Goal: Communication & Community: Participate in discussion

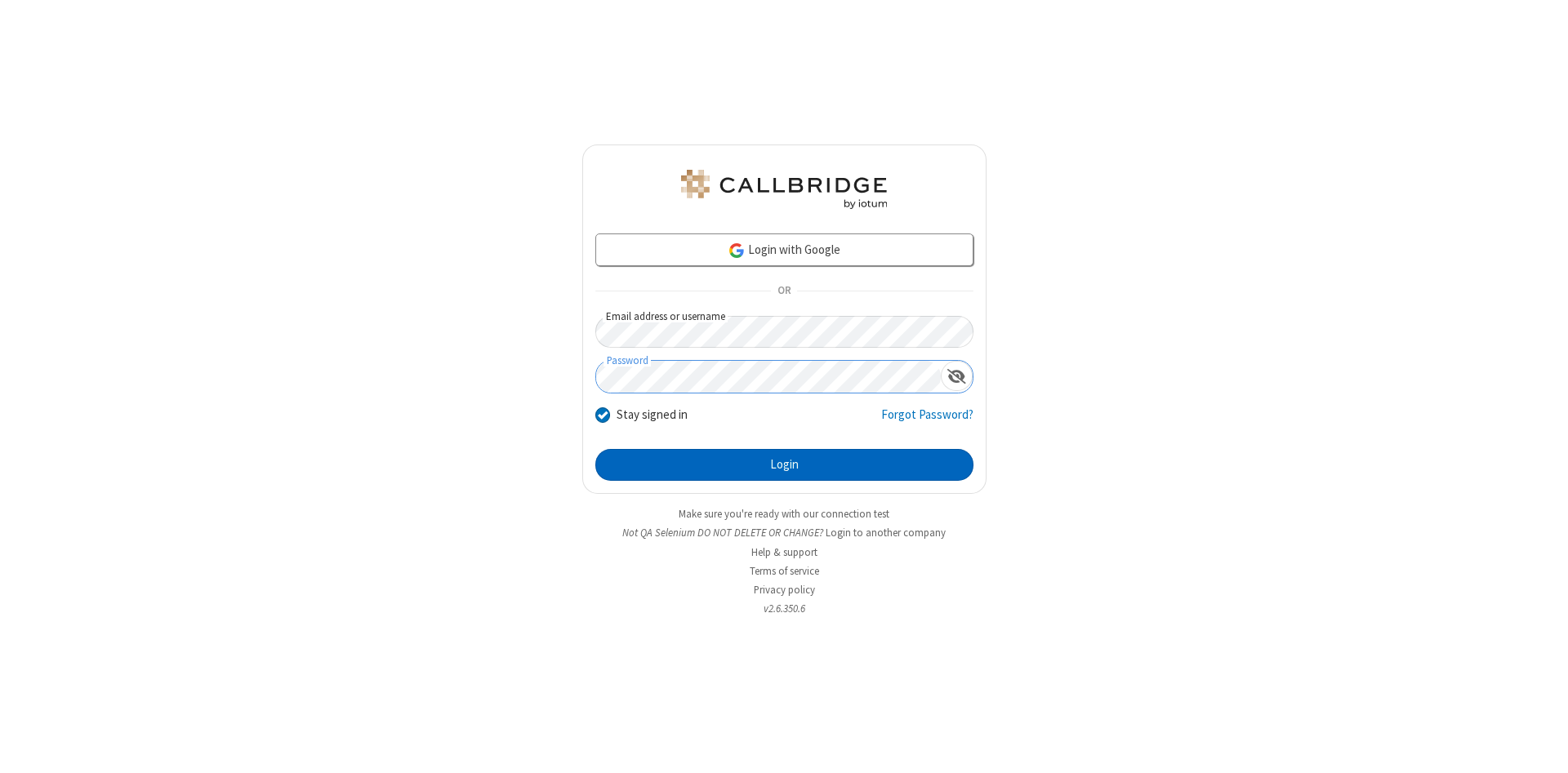
click at [784, 465] on button "Login" at bounding box center [784, 465] width 378 height 32
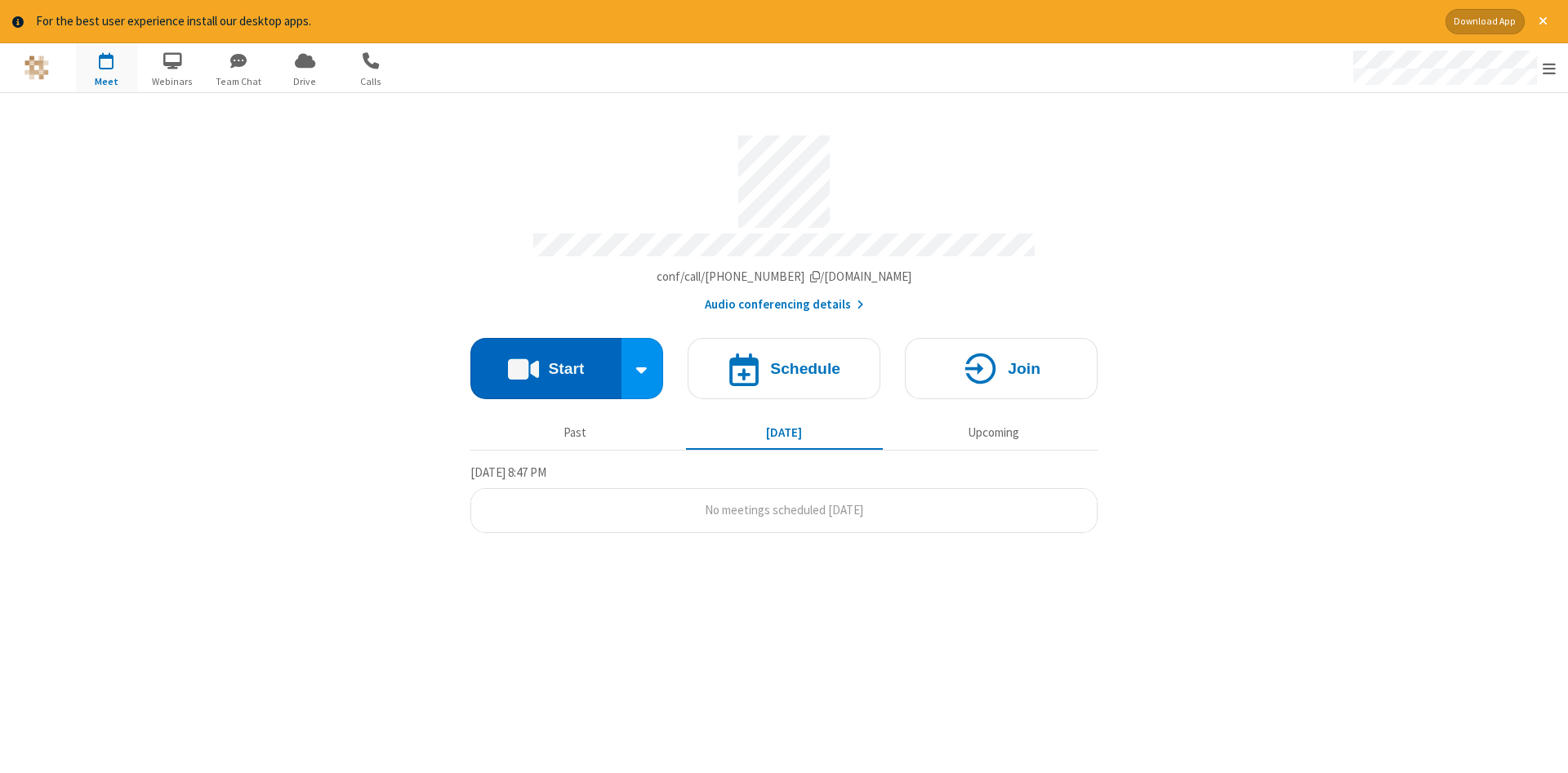
click at [546, 363] on button "Start" at bounding box center [546, 369] width 151 height 61
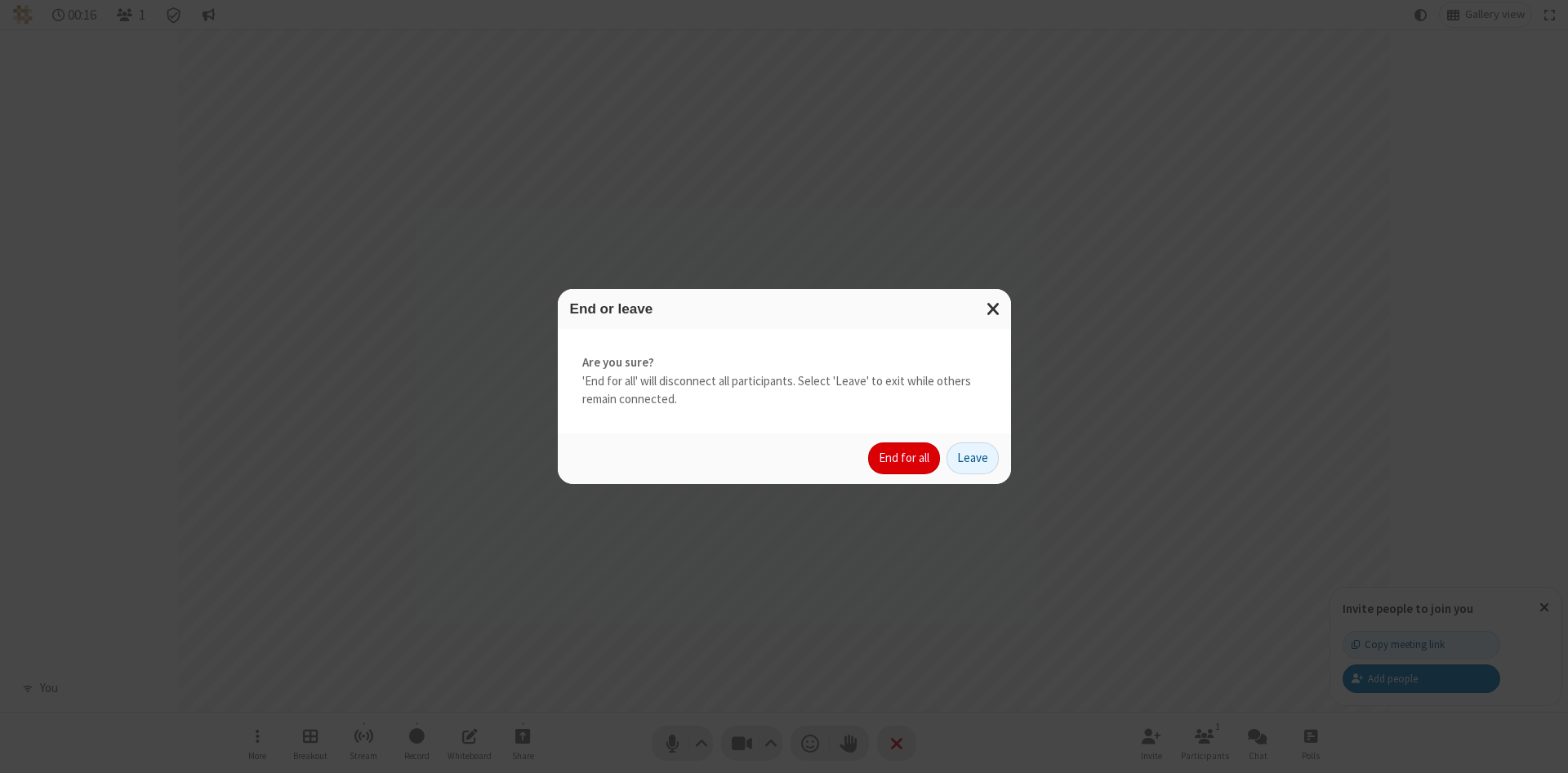
click at [905, 458] on button "End for all" at bounding box center [904, 458] width 72 height 32
